Goal: Task Accomplishment & Management: Use online tool/utility

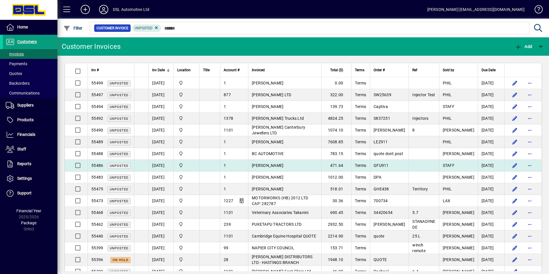
click at [321, 162] on td "[PERSON_NAME]" at bounding box center [284, 166] width 73 height 12
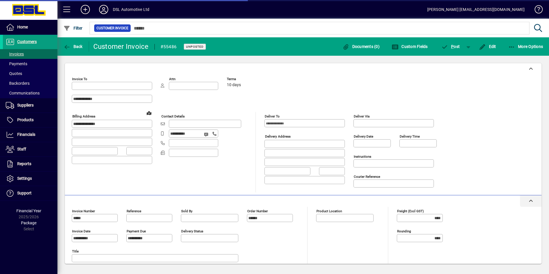
type input "**********"
type input "*******"
type input "**********"
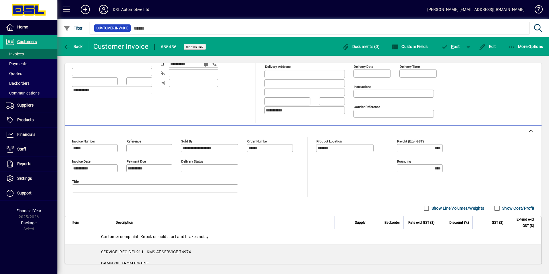
scroll to position [41, 0]
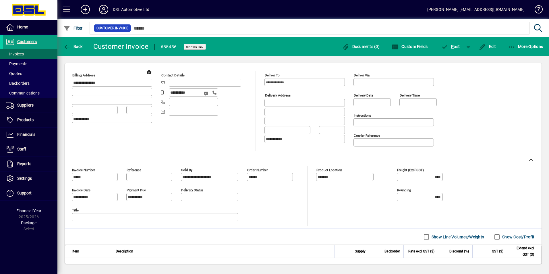
click at [325, 196] on div "Product location *******" at bounding box center [349, 196] width 66 height 60
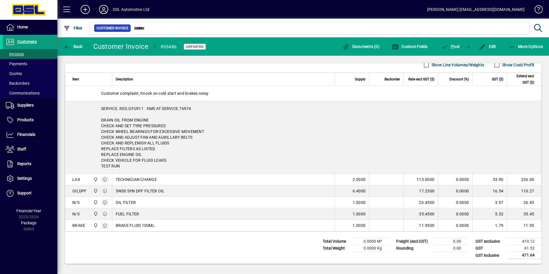
scroll to position [213, 0]
drag, startPoint x: 182, startPoint y: 108, endPoint x: 191, endPoint y: 108, distance: 9.2
click at [191, 108] on div "SERVICE. REG GFU911 . KMS AT SERVICE.76974 DRAIN OIL FROM ENGINE CHECK AND SET …" at bounding box center [303, 137] width 476 height 72
drag, startPoint x: 180, startPoint y: 108, endPoint x: 191, endPoint y: 107, distance: 11.3
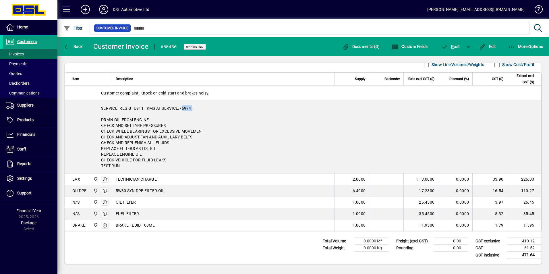
click at [191, 107] on div "SERVICE. REG GFU911 . KMS AT SERVICE.76974 DRAIN OIL FROM ENGINE CHECK AND SET …" at bounding box center [303, 137] width 476 height 72
drag, startPoint x: 191, startPoint y: 107, endPoint x: 186, endPoint y: 109, distance: 5.8
click at [186, 109] on div "SERVICE. REG GFU911 . KMS AT SERVICE.76974 DRAIN OIL FROM ENGINE CHECK AND SET …" at bounding box center [303, 137] width 476 height 72
drag, startPoint x: 114, startPoint y: 225, endPoint x: 149, endPoint y: 223, distance: 34.8
click at [149, 223] on td "BRAKE FLUID 100ML" at bounding box center [223, 224] width 223 height 11
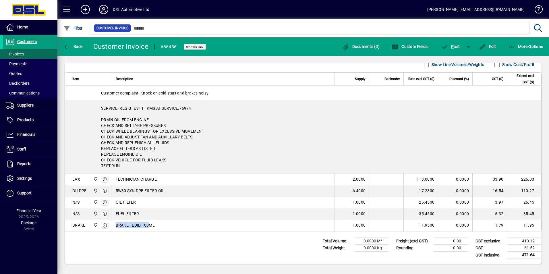
drag, startPoint x: 518, startPoint y: 256, endPoint x: 531, endPoint y: 256, distance: 12.9
click at [531, 256] on td "471.64" at bounding box center [524, 255] width 34 height 7
drag, startPoint x: 531, startPoint y: 256, endPoint x: 528, endPoint y: 255, distance: 3.5
click at [528, 255] on td "471.64" at bounding box center [524, 255] width 34 height 7
drag, startPoint x: 348, startPoint y: 178, endPoint x: 360, endPoint y: 180, distance: 11.7
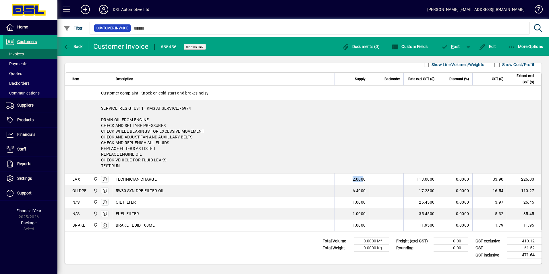
click at [360, 180] on div "2.0000" at bounding box center [351, 179] width 27 height 6
click at [359, 180] on span "2.0000" at bounding box center [359, 179] width 13 height 6
click at [515, 45] on icon "button" at bounding box center [511, 47] width 7 height 6
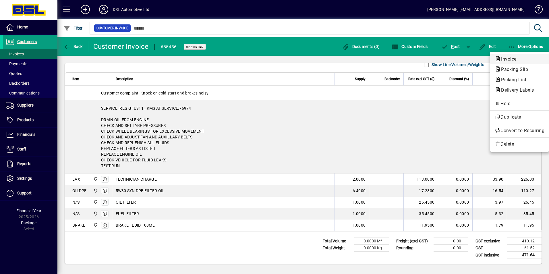
click at [512, 62] on span "Invoice" at bounding box center [520, 59] width 50 height 7
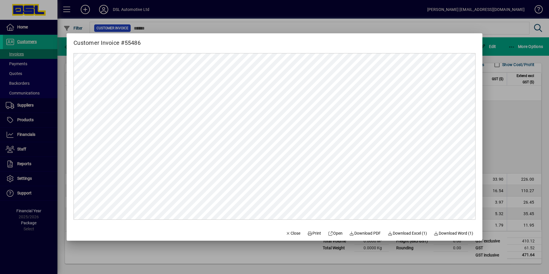
scroll to position [0, 0]
click at [308, 231] on span "Print" at bounding box center [314, 233] width 14 height 6
click at [308, 233] on span "Print" at bounding box center [314, 233] width 14 height 6
